Goal: Transaction & Acquisition: Purchase product/service

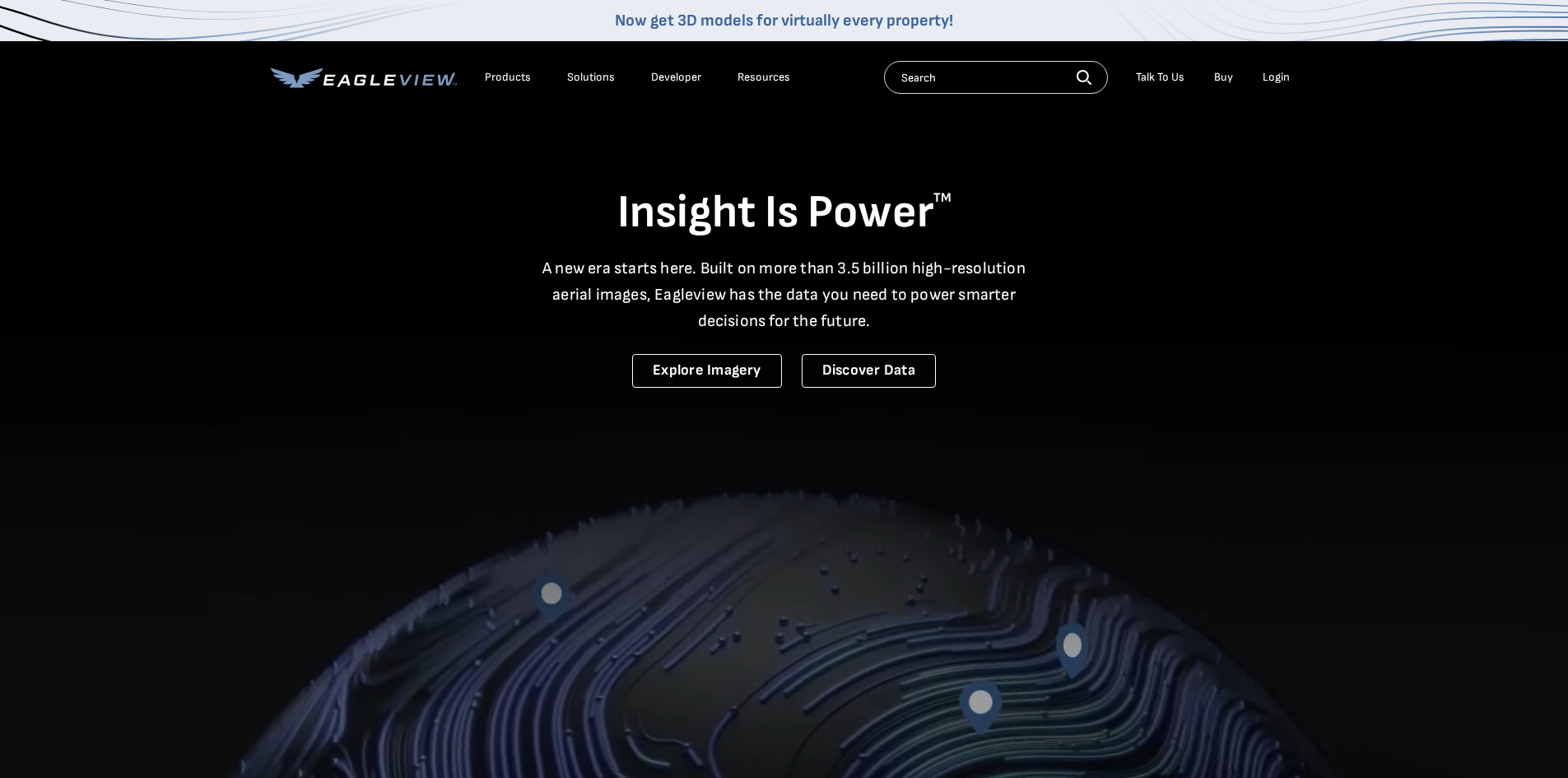
click at [1273, 77] on div "Login" at bounding box center [1276, 77] width 27 height 15
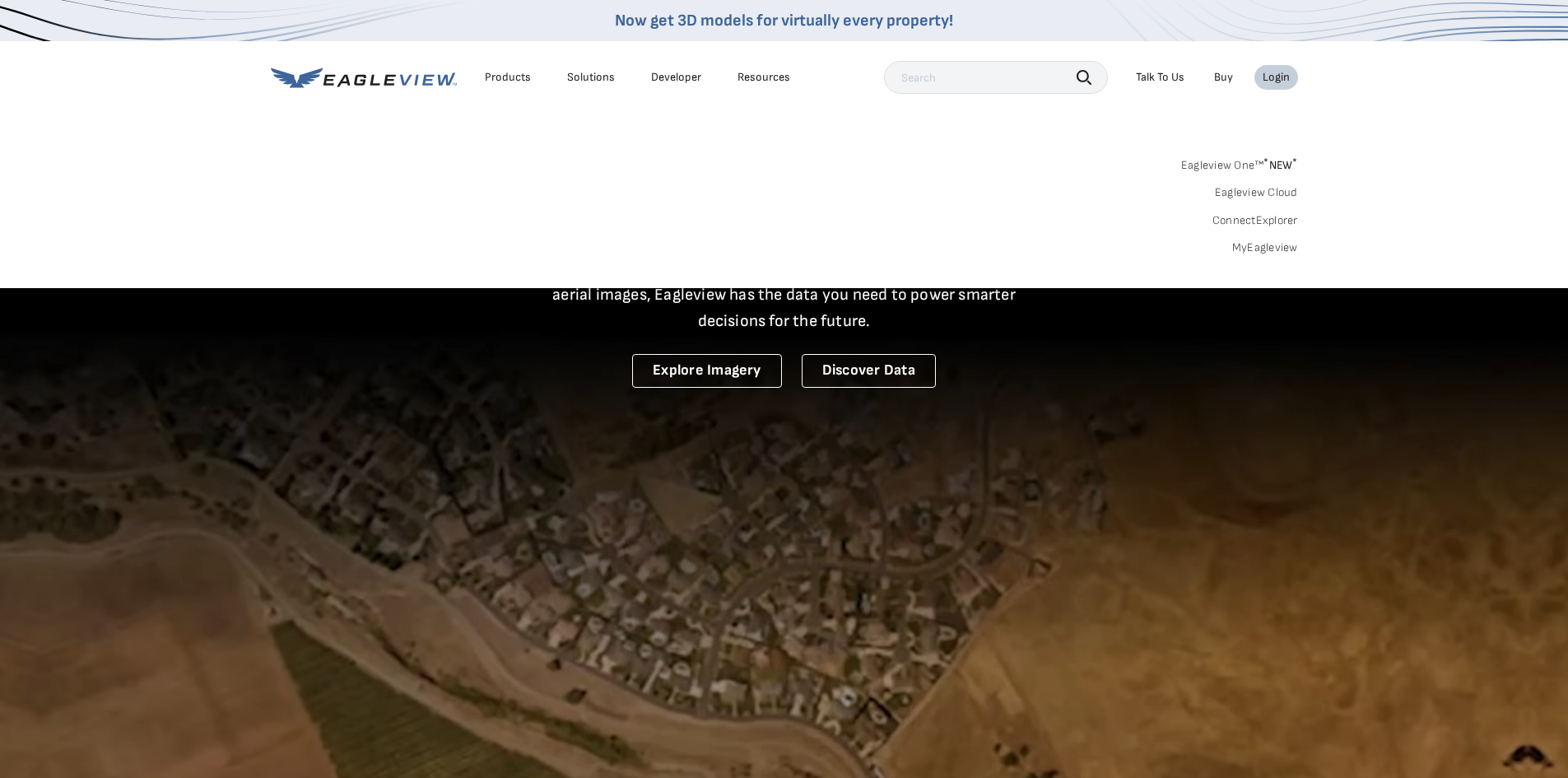
click at [1258, 249] on link "MyEagleview" at bounding box center [1265, 248] width 66 height 15
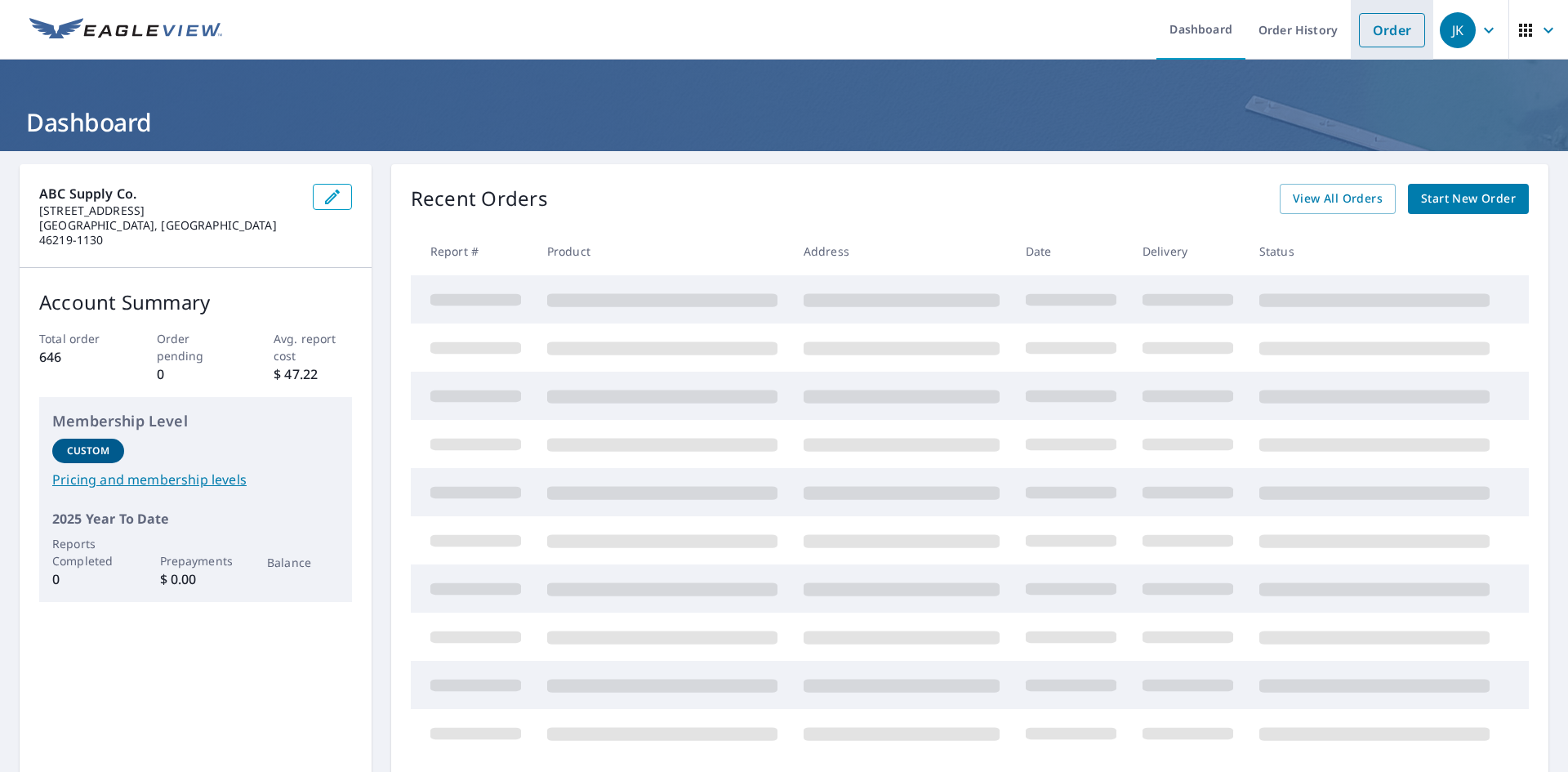
click at [1371, 40] on link "Order" at bounding box center [1392, 30] width 66 height 34
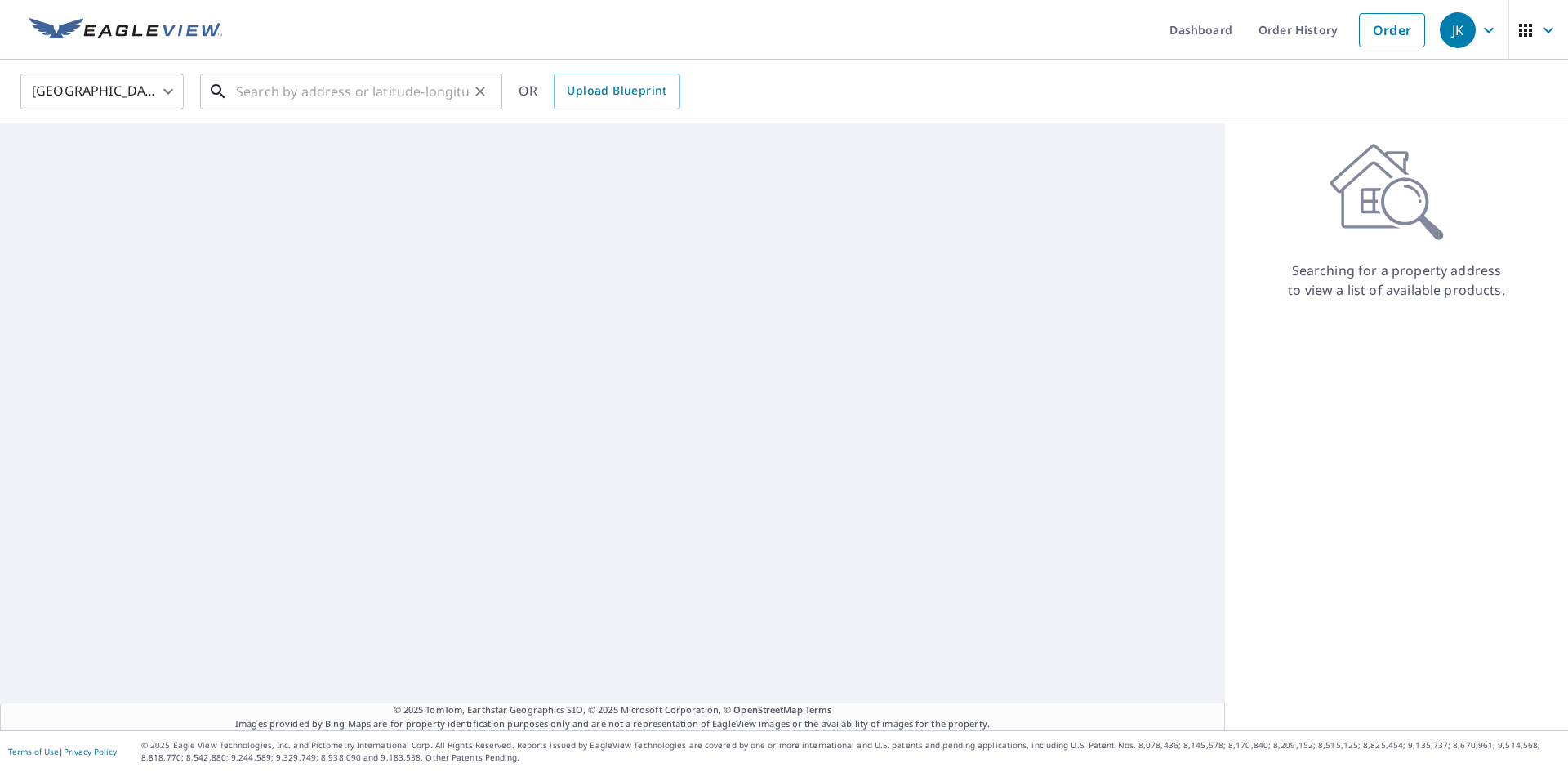
click at [335, 86] on input "text" at bounding box center [352, 91] width 233 height 45
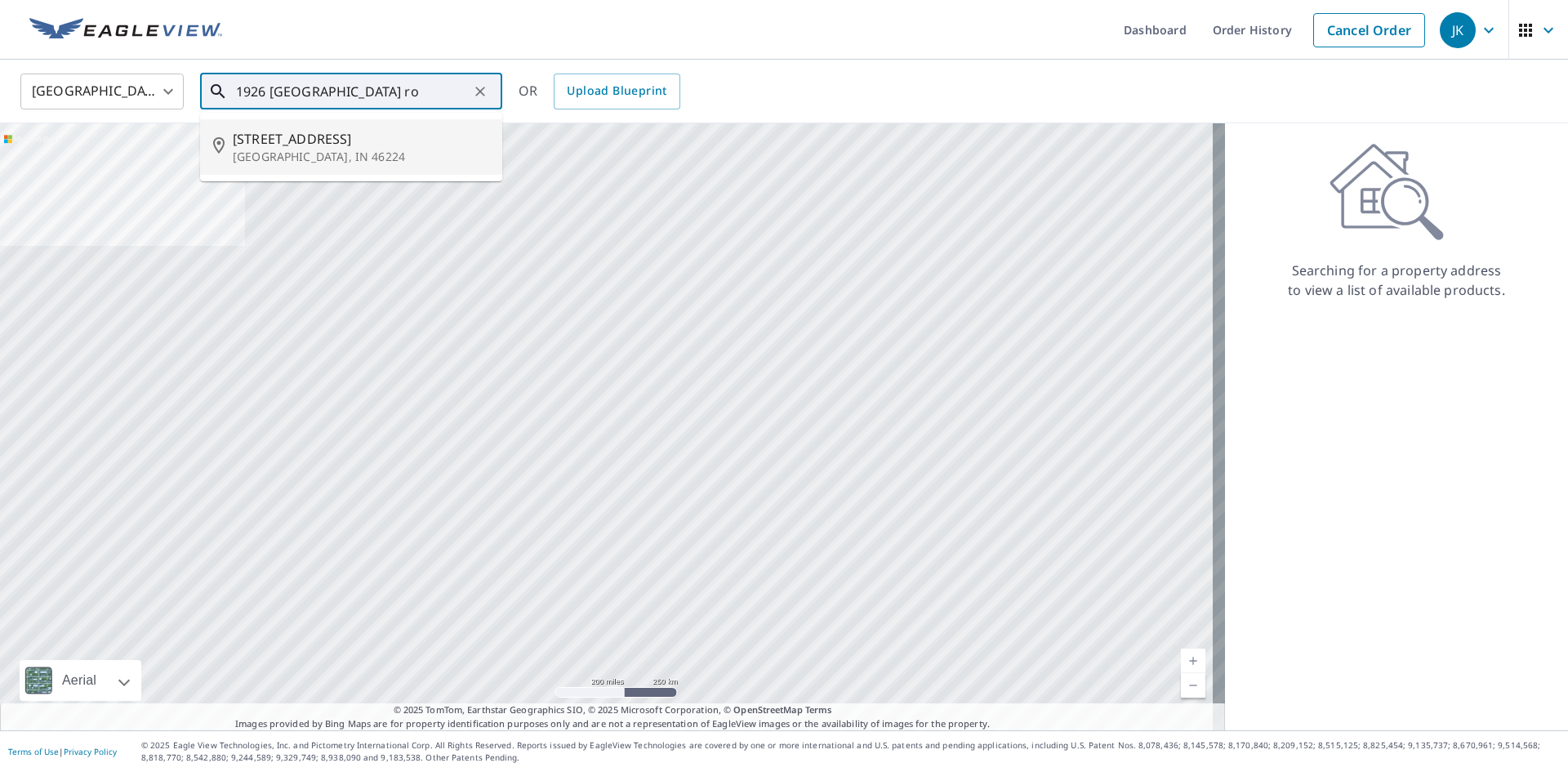
click at [318, 139] on span "1926 Georgetown Rd" at bounding box center [361, 138] width 256 height 20
type input "1926 Georgetown Rd Indianapolis, IN 46224"
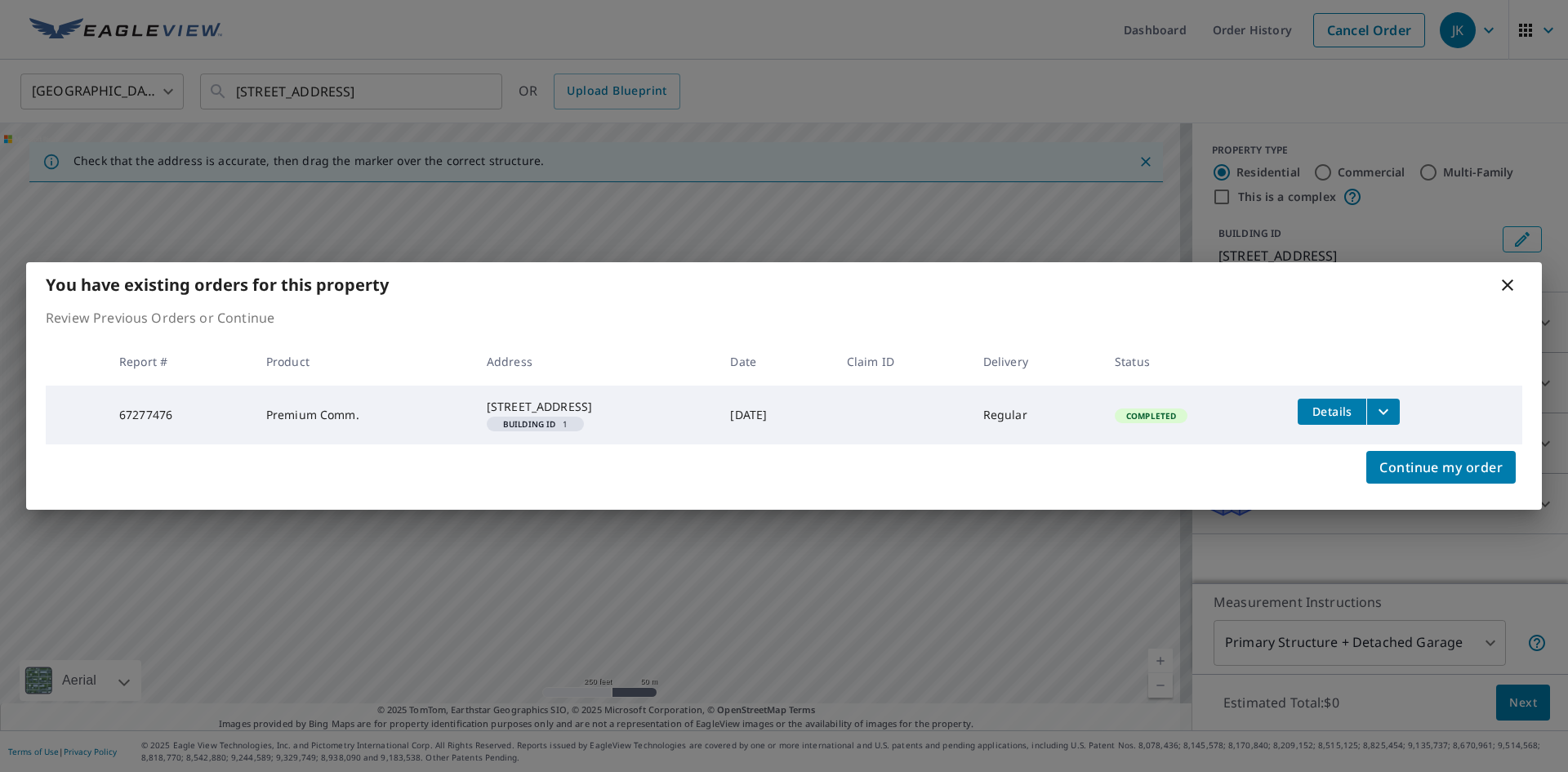
click at [1511, 275] on icon at bounding box center [1507, 285] width 20 height 20
